Goal: Navigation & Orientation: Locate item on page

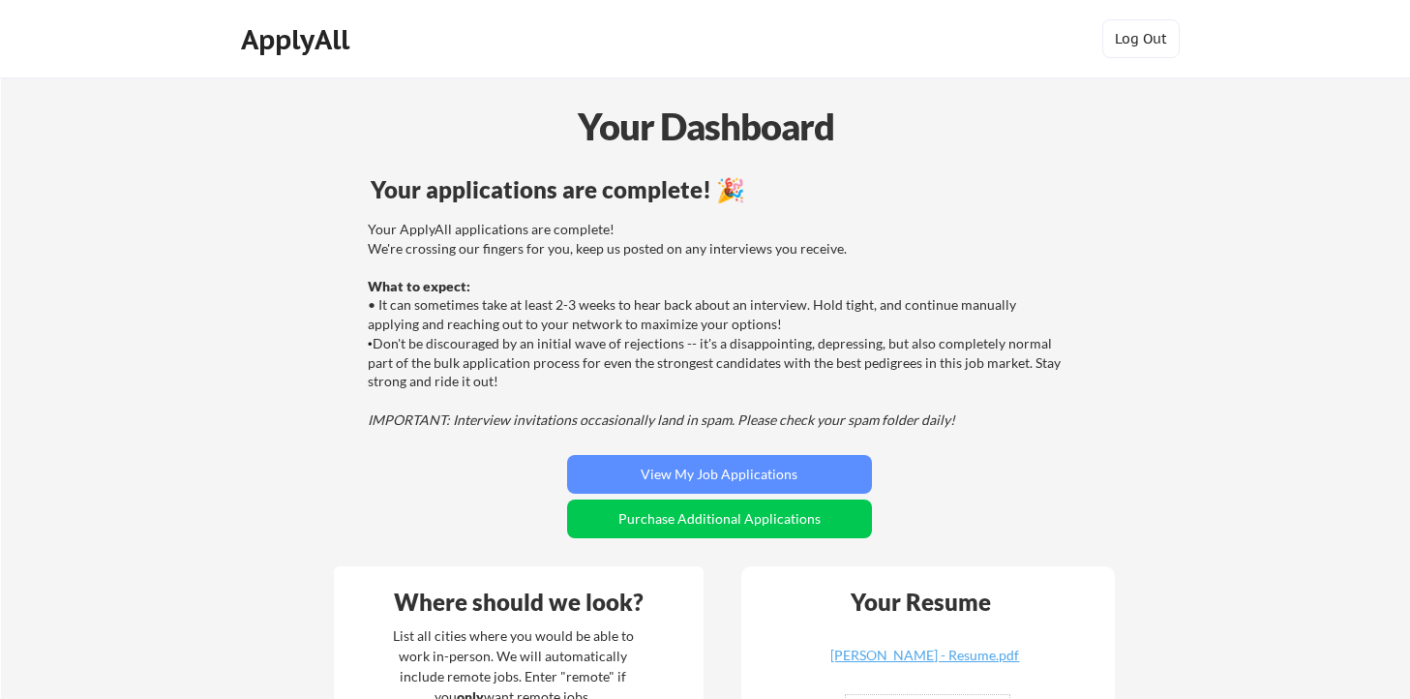
click at [488, 369] on div "Your ApplyAll applications are complete! We're crossing our fingers for you, ke…" at bounding box center [717, 324] width 698 height 209
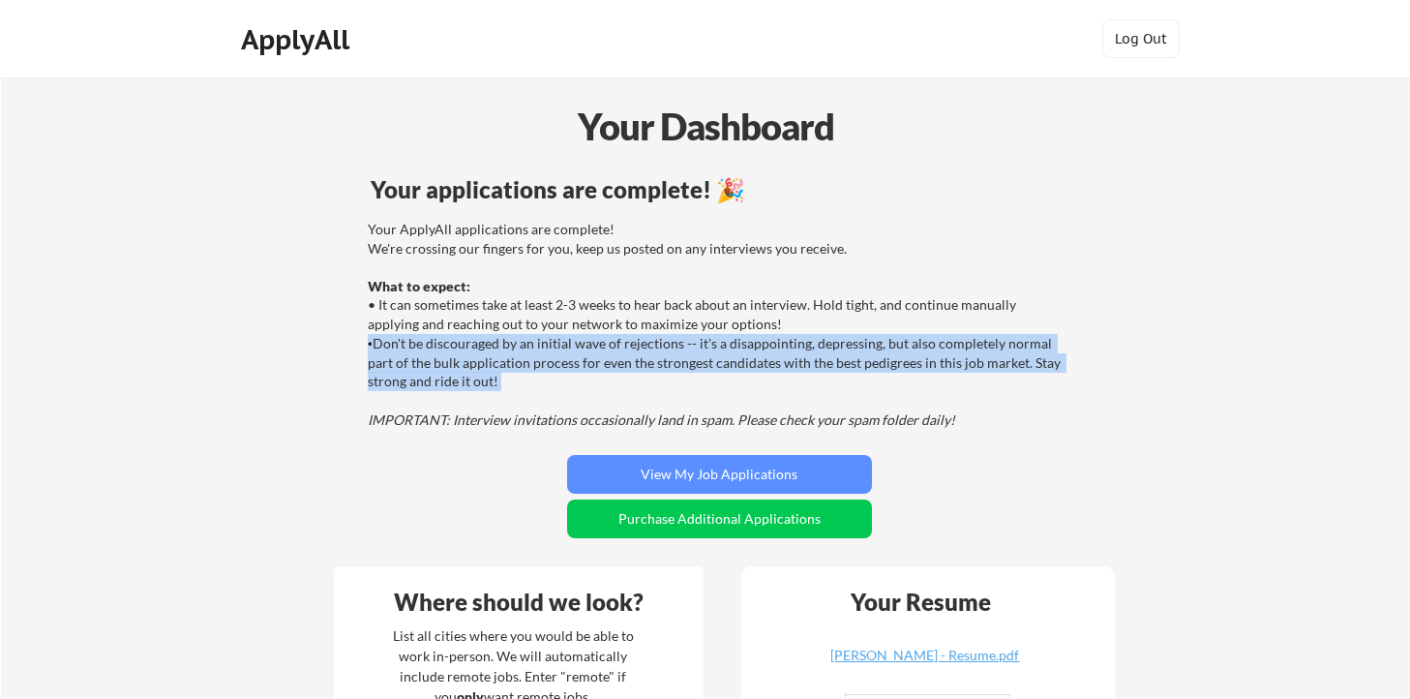
click at [536, 391] on div "Your ApplyAll applications are complete! We're crossing our fingers for you, ke…" at bounding box center [717, 324] width 698 height 209
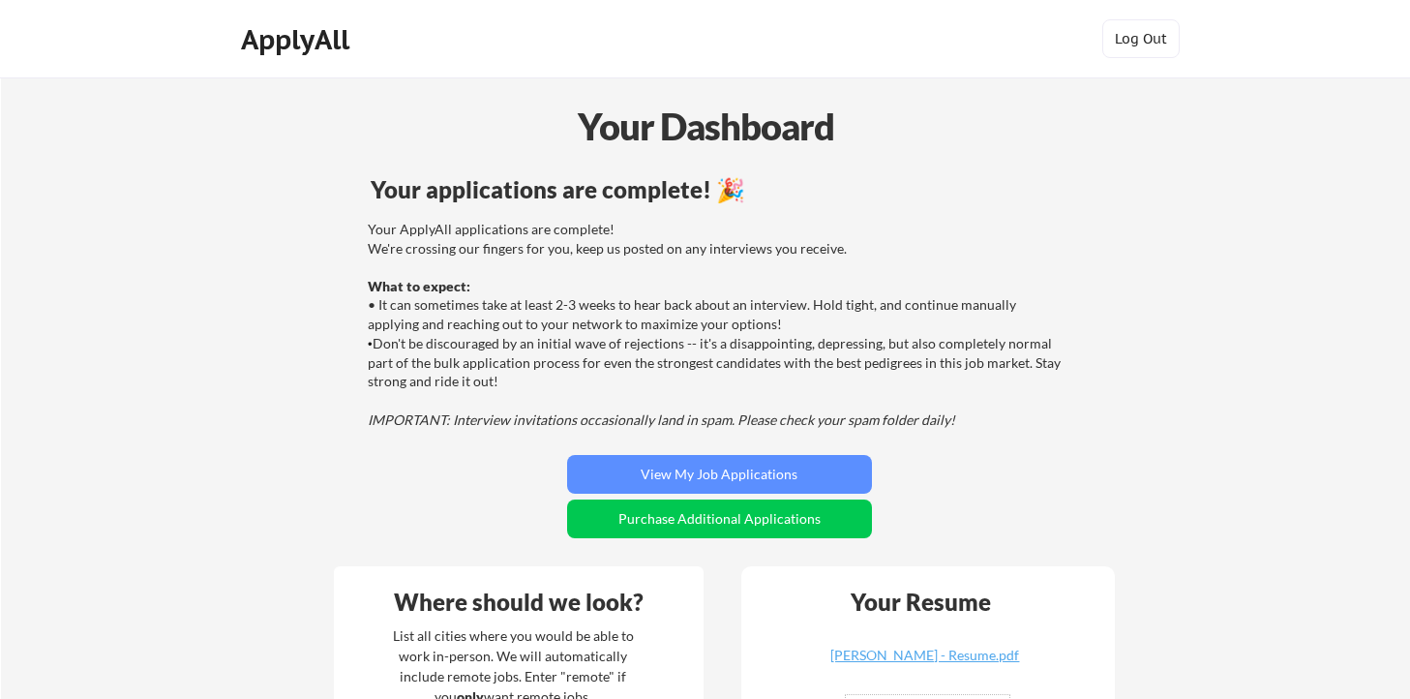
click at [536, 391] on div "Your ApplyAll applications are complete! We're crossing our fingers for you, ke…" at bounding box center [717, 324] width 698 height 209
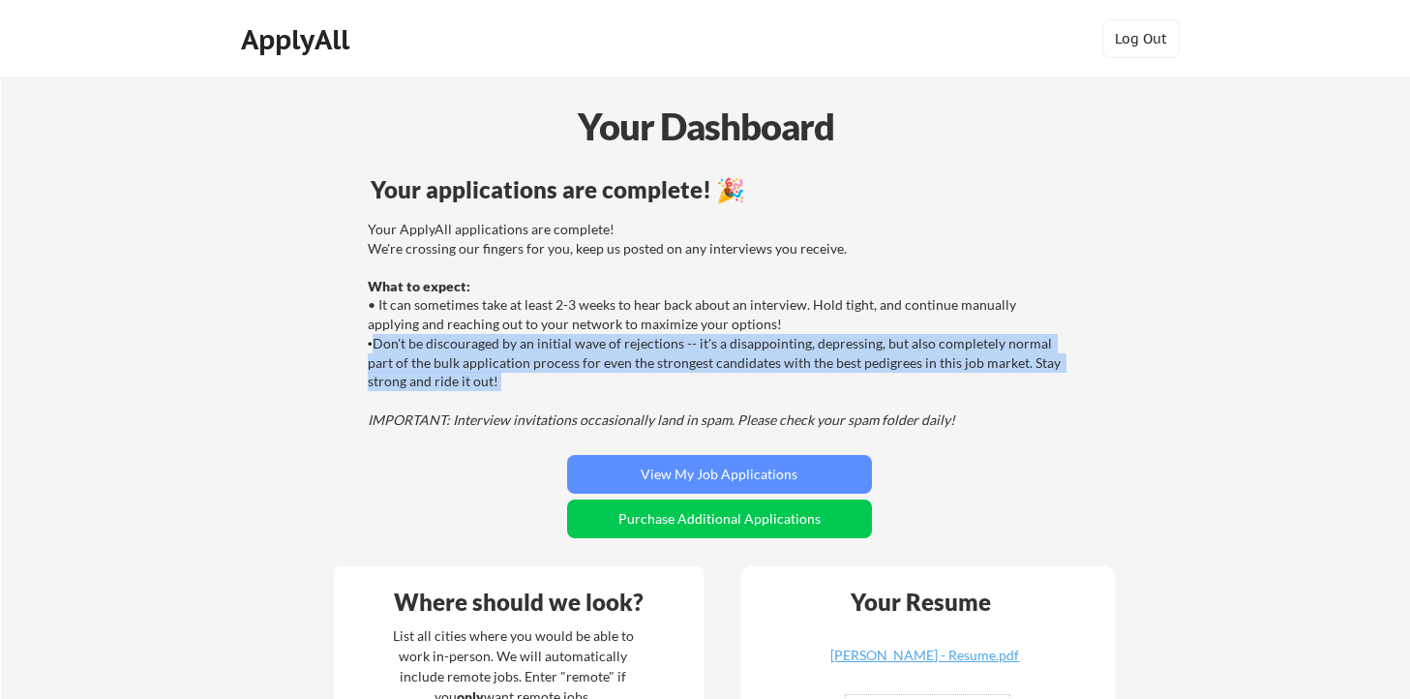
click at [536, 391] on div "Your ApplyAll applications are complete! We're crossing our fingers for you, ke…" at bounding box center [717, 324] width 698 height 209
click at [494, 369] on div "Your ApplyAll applications are complete! We're crossing our fingers for you, ke…" at bounding box center [717, 324] width 698 height 209
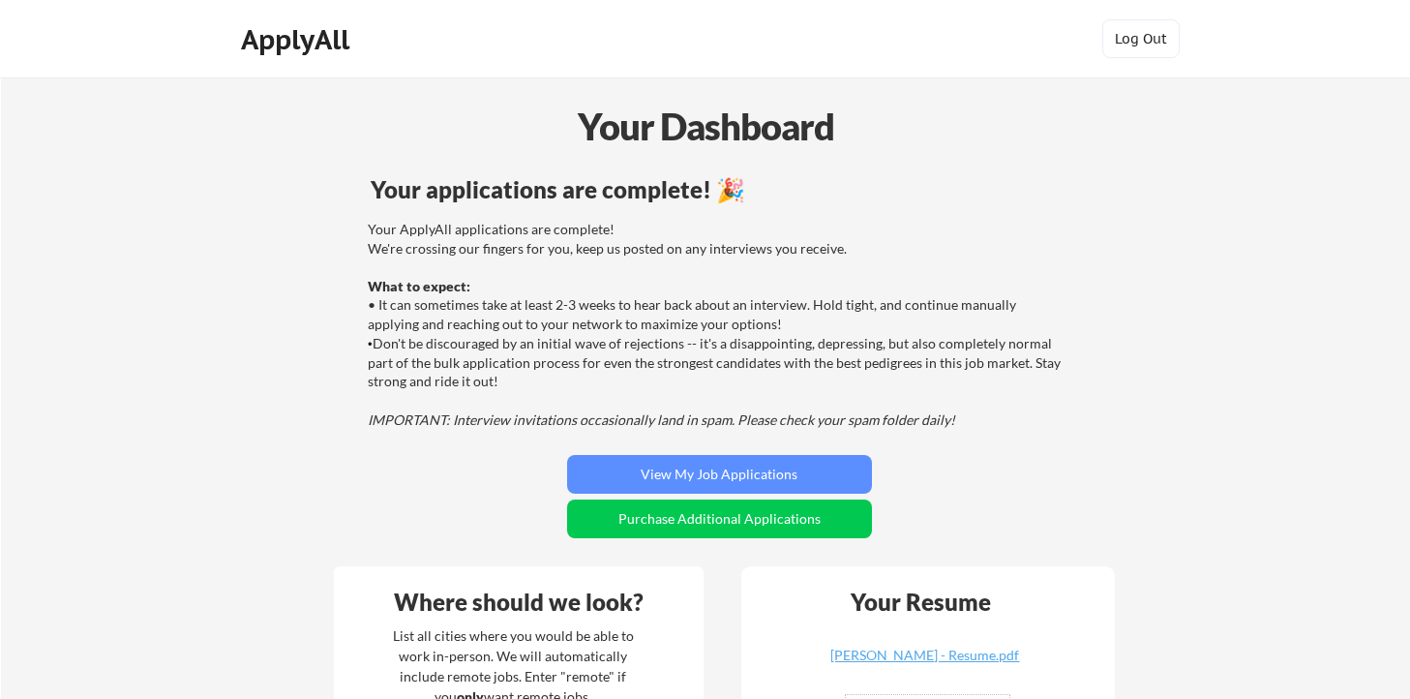
click at [494, 369] on div "Your ApplyAll applications are complete! We're crossing our fingers for you, ke…" at bounding box center [717, 324] width 698 height 209
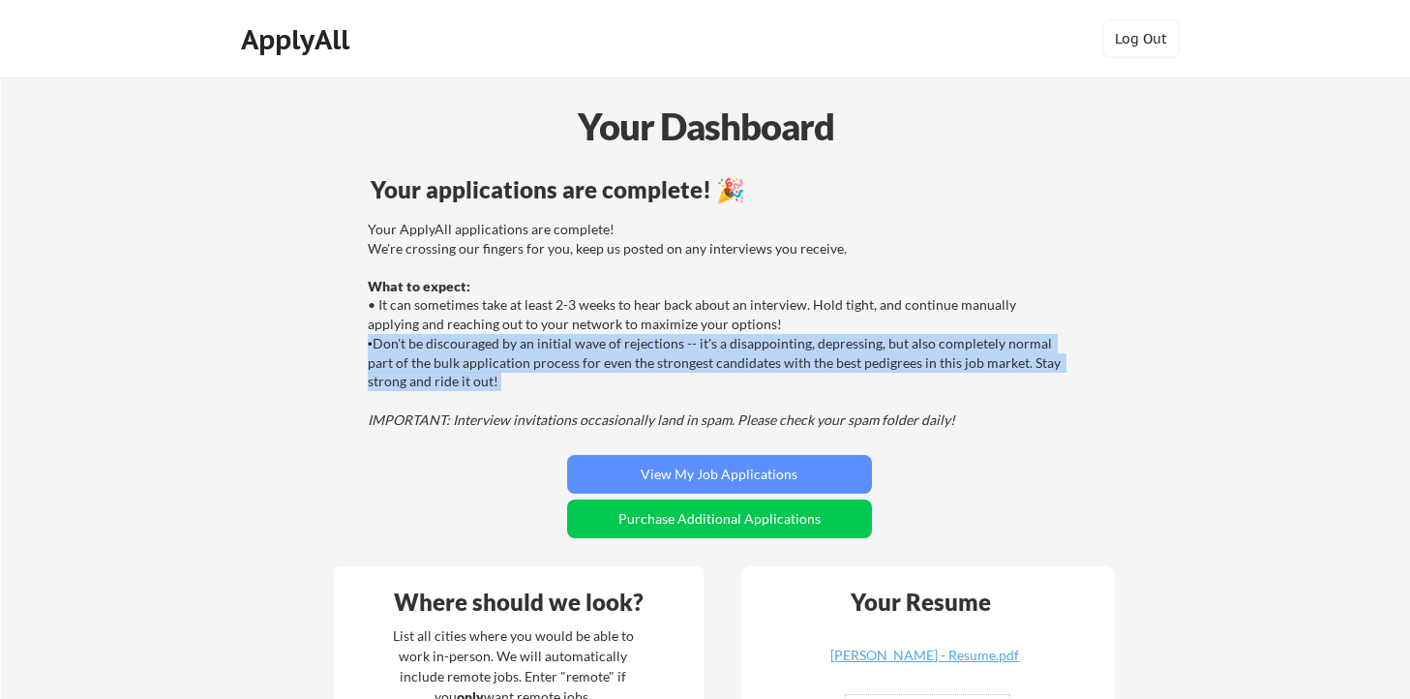
click at [486, 370] on div "Your ApplyAll applications are complete! We're crossing our fingers for you, ke…" at bounding box center [717, 324] width 698 height 209
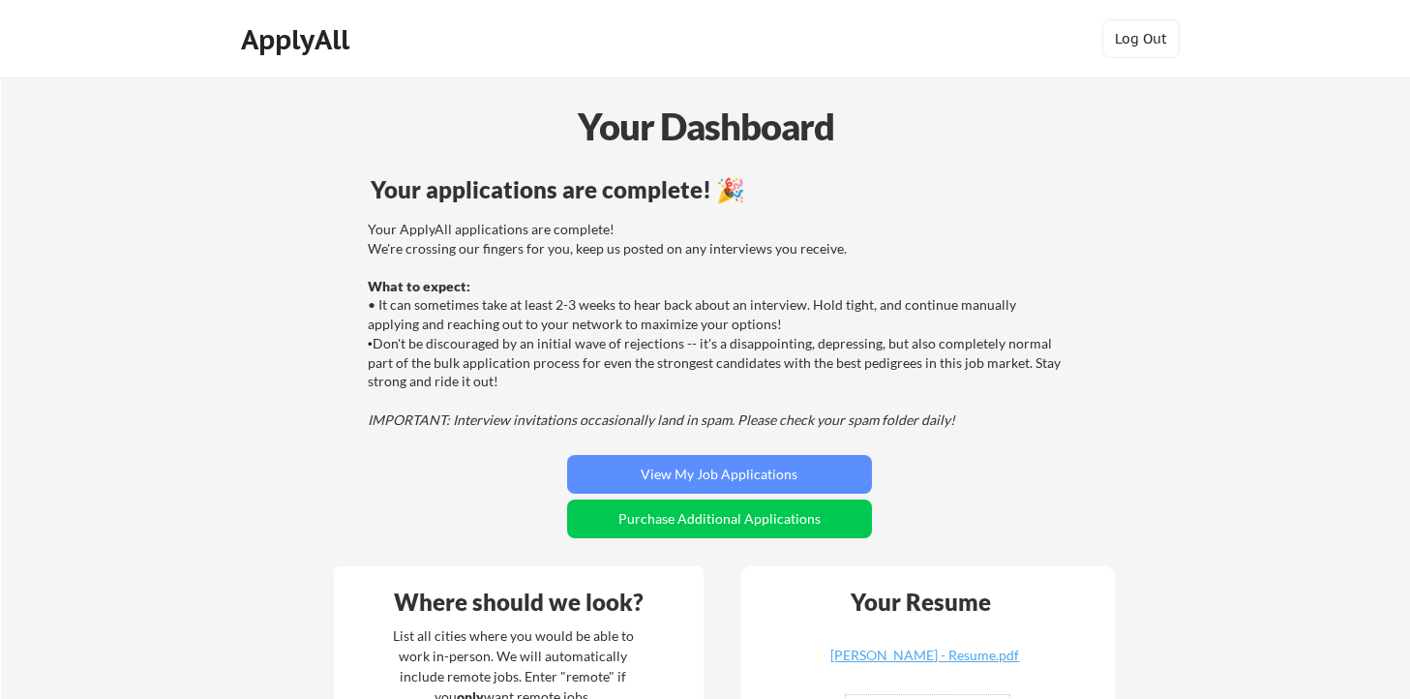
click at [486, 370] on div "Your ApplyAll applications are complete! We're crossing our fingers for you, ke…" at bounding box center [717, 324] width 698 height 209
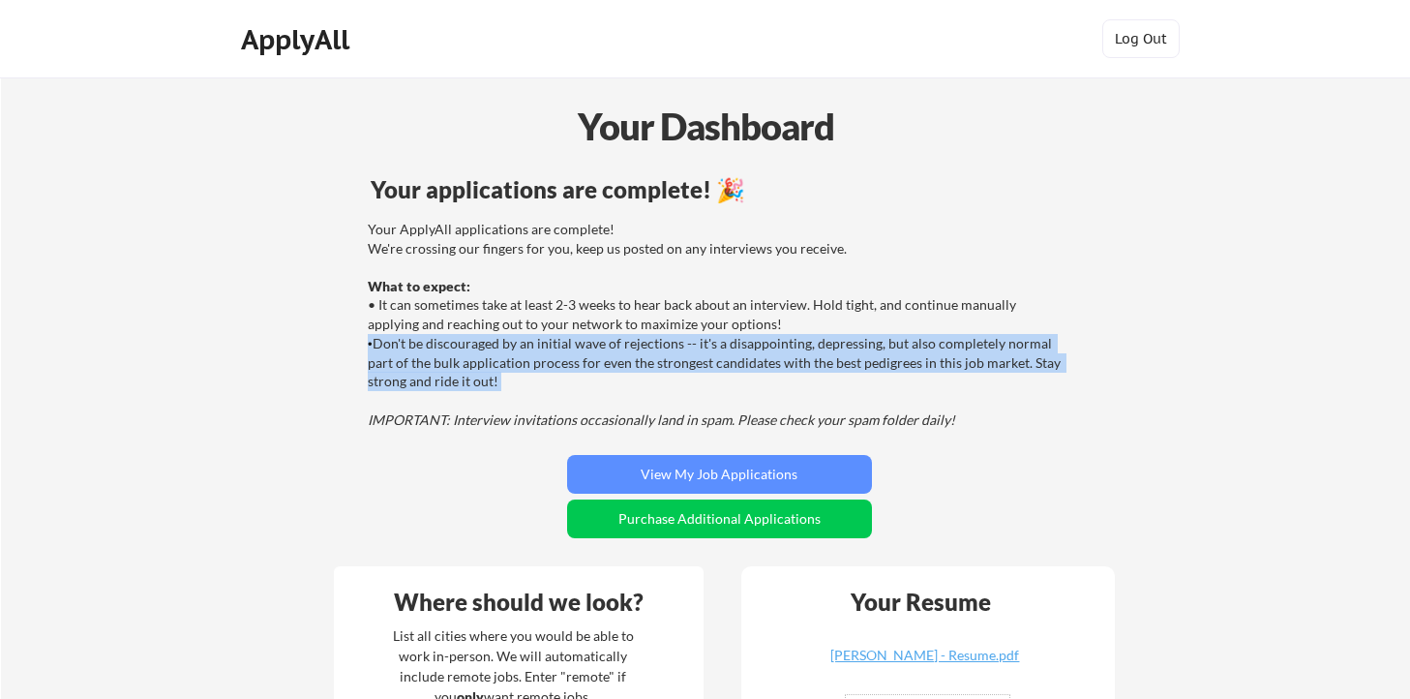
click at [459, 372] on div "Your ApplyAll applications are complete! We're crossing our fingers for you, ke…" at bounding box center [717, 324] width 698 height 209
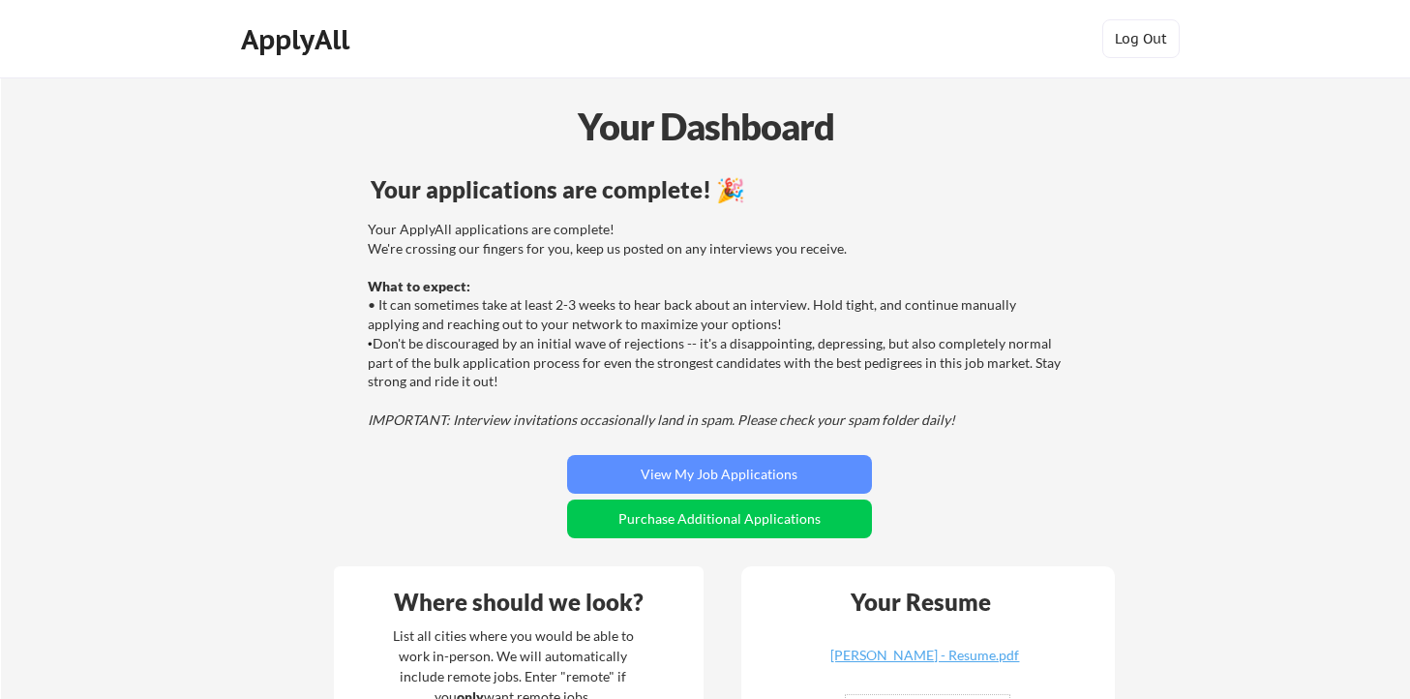
click at [459, 372] on div "Your ApplyAll applications are complete! We're crossing our fingers for you, ke…" at bounding box center [717, 324] width 698 height 209
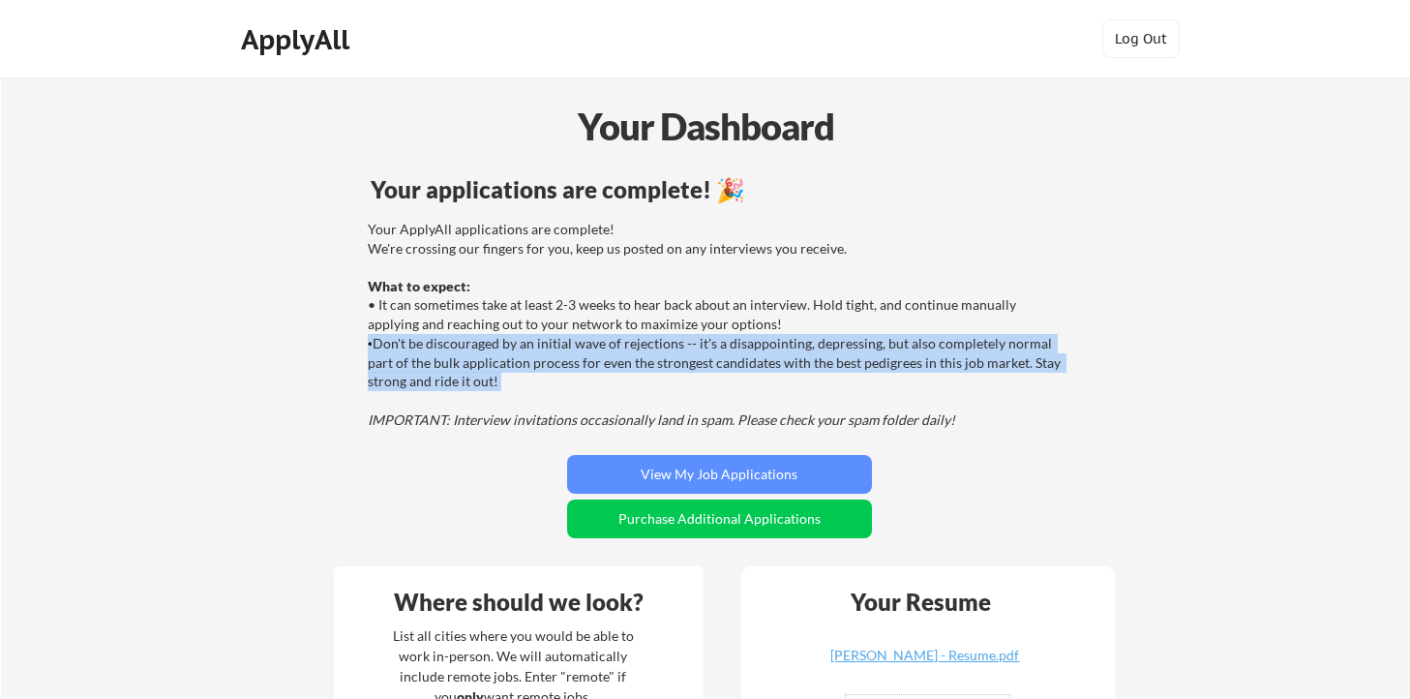
click at [484, 386] on div "Your ApplyAll applications are complete! We're crossing our fingers for you, ke…" at bounding box center [717, 324] width 698 height 209
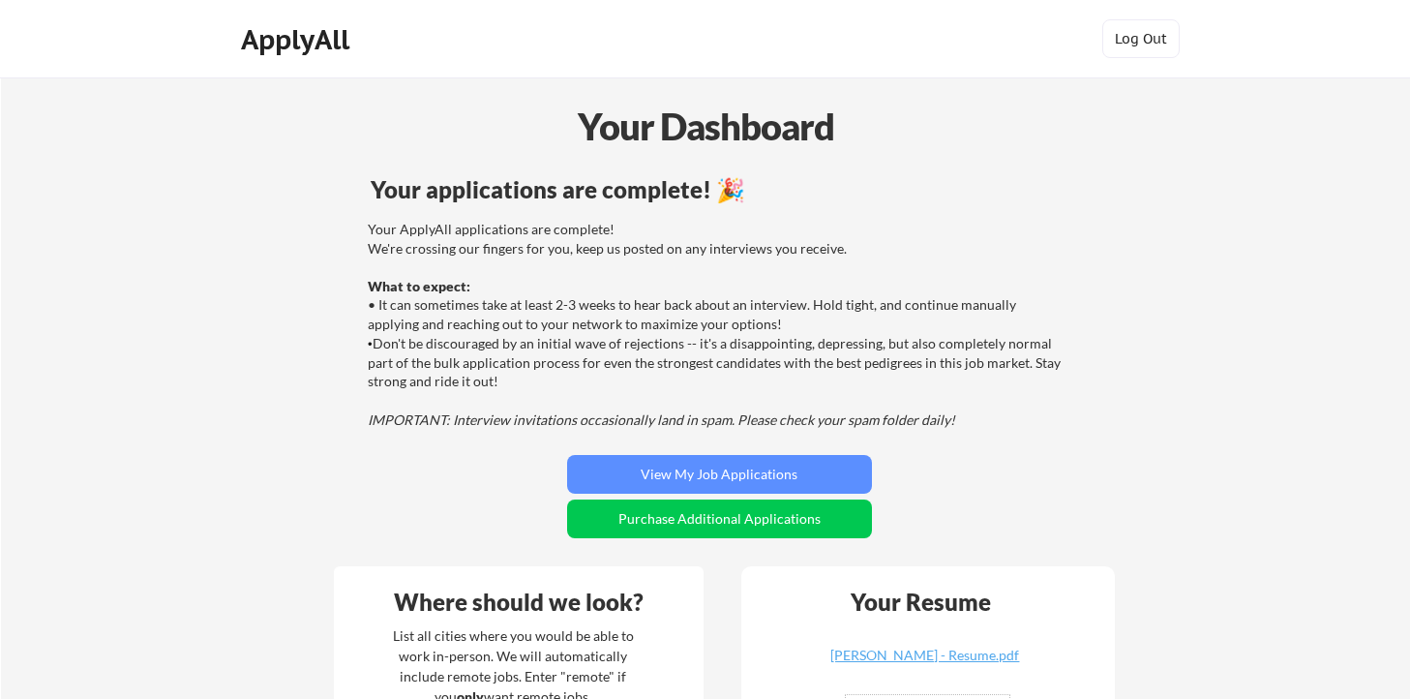
click at [484, 386] on div "Your ApplyAll applications are complete! We're crossing our fingers for you, ke…" at bounding box center [717, 324] width 698 height 209
click at [449, 381] on div "Your ApplyAll applications are complete! We're crossing our fingers for you, ke…" at bounding box center [717, 324] width 698 height 209
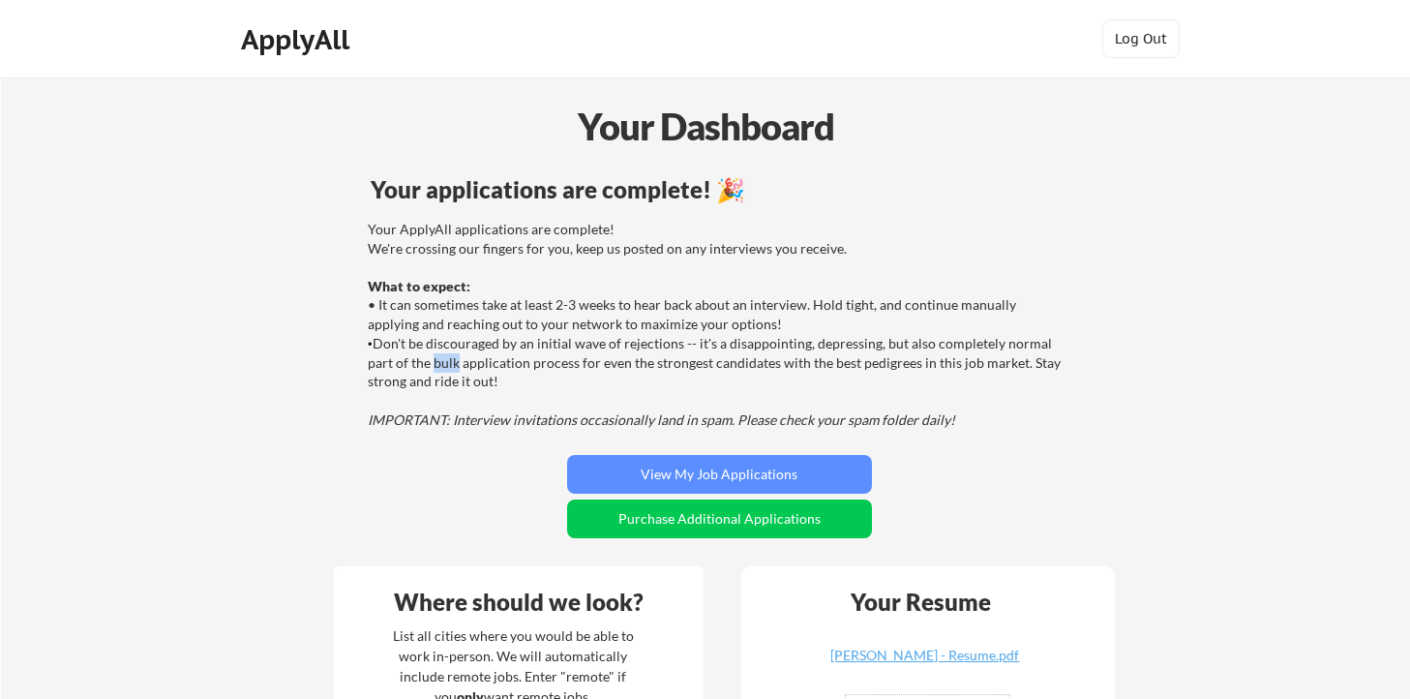
click at [449, 381] on div "Your ApplyAll applications are complete! We're crossing our fingers for you, ke…" at bounding box center [717, 324] width 698 height 209
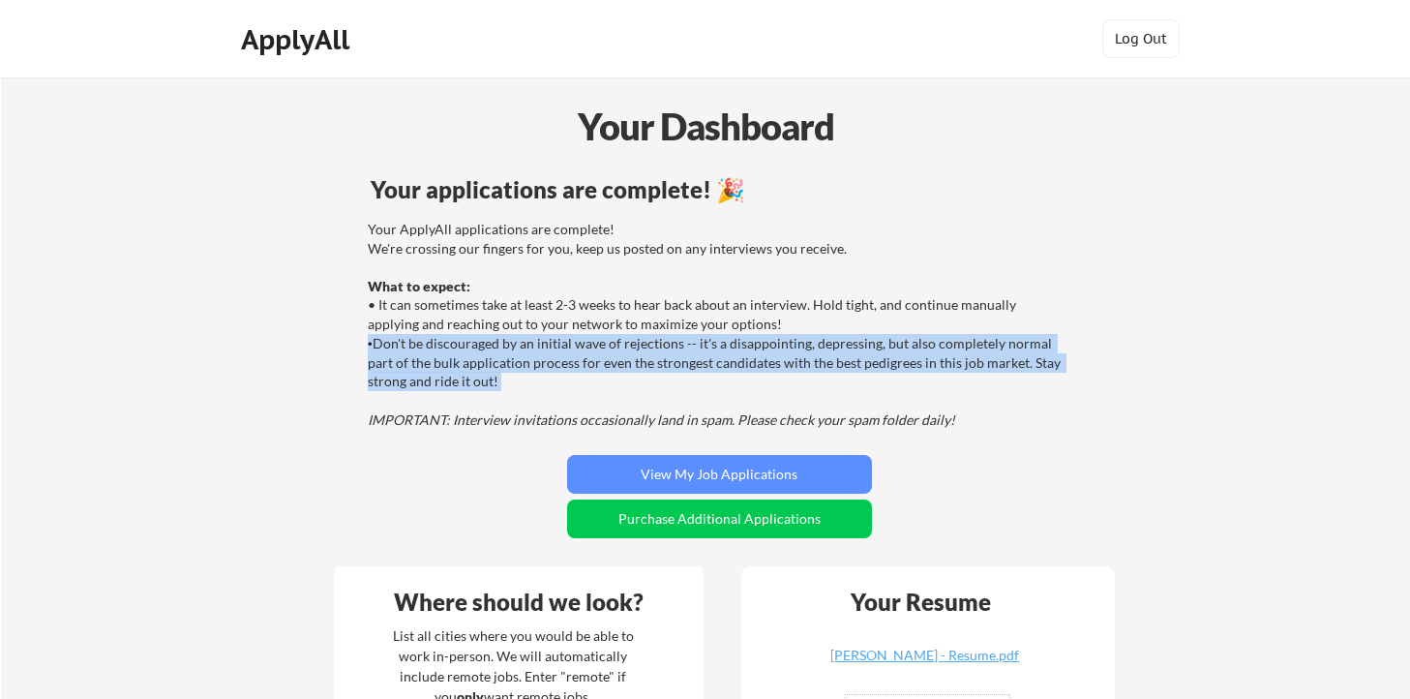
click at [478, 390] on div "Your ApplyAll applications are complete! We're crossing our fingers for you, ke…" at bounding box center [717, 324] width 698 height 209
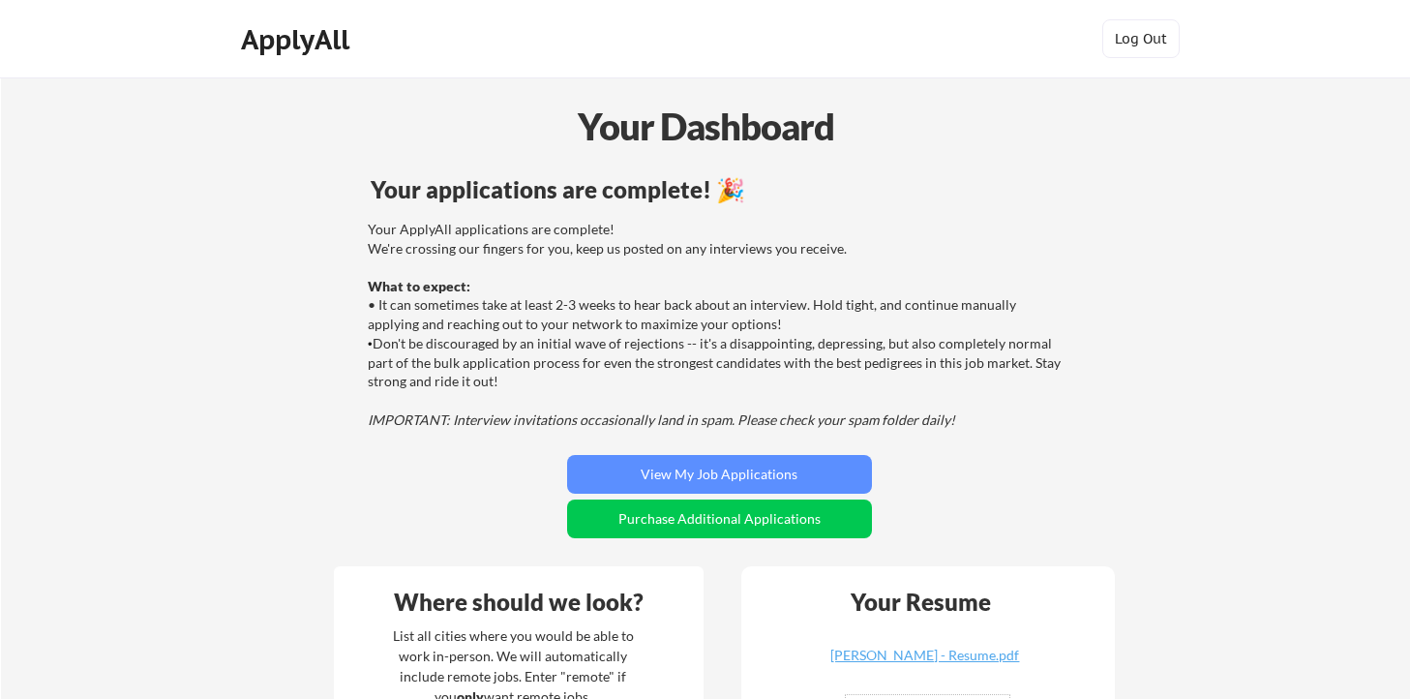
click at [478, 390] on div "Your ApplyAll applications are complete! We're crossing our fingers for you, ke…" at bounding box center [717, 324] width 698 height 209
